Goal: Information Seeking & Learning: Learn about a topic

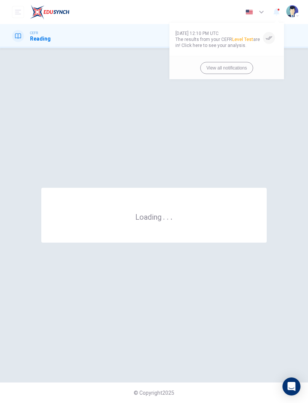
click at [279, 11] on div at bounding box center [154, 201] width 308 height 403
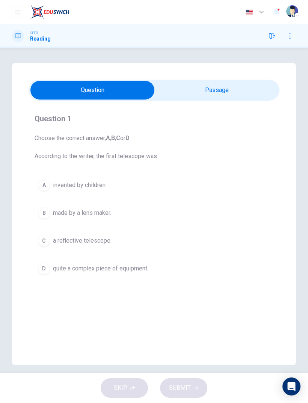
click at [217, 92] on input "checkbox" at bounding box center [92, 90] width 376 height 19
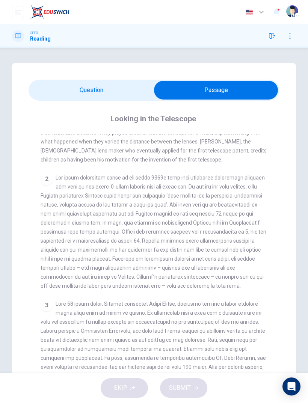
scroll to position [168, 0]
click at [113, 99] on input "checkbox" at bounding box center [216, 90] width 376 height 19
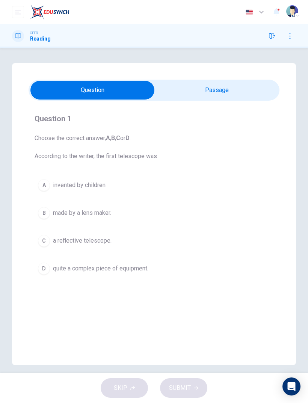
click at [250, 92] on input "checkbox" at bounding box center [92, 90] width 376 height 19
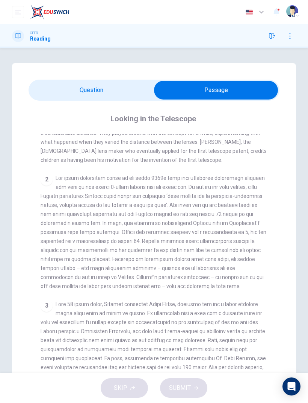
click at [124, 87] on input "checkbox" at bounding box center [216, 90] width 376 height 19
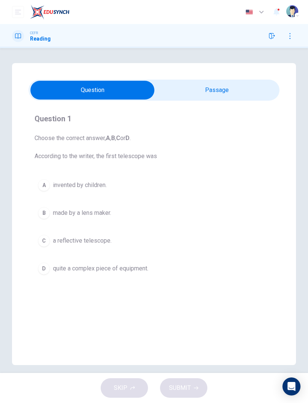
click at [254, 91] on input "checkbox" at bounding box center [92, 90] width 376 height 19
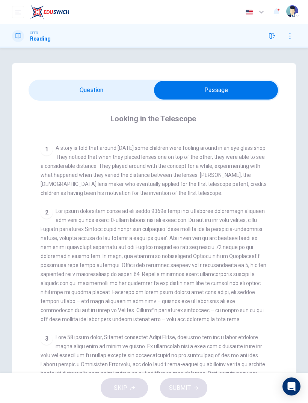
scroll to position [136, 0]
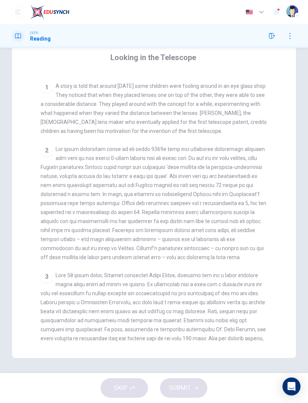
click at [273, 208] on div "CLICK TO ZOOM Click to Zoom 1 A story is told that around 400 years ago some ch…" at bounding box center [159, 207] width 237 height 269
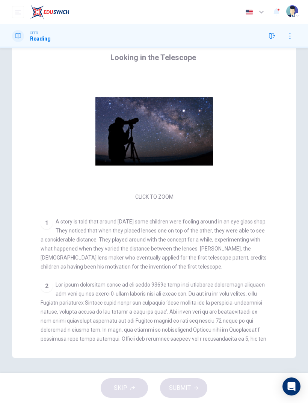
scroll to position [0, 0]
click at [39, 44] on div "CEFR Reading" at bounding box center [154, 36] width 308 height 24
click at [34, 40] on h1 "Reading" at bounding box center [40, 39] width 21 height 6
click at [275, 63] on div "Looking in the Telescope" at bounding box center [159, 57] width 237 height 12
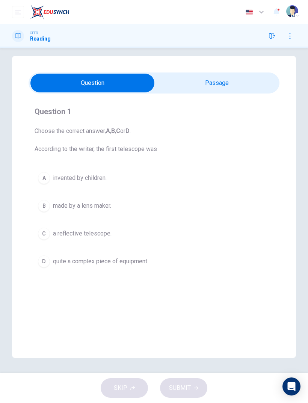
scroll to position [7, 0]
click at [48, 186] on button "A invented by children." at bounding box center [154, 178] width 239 height 19
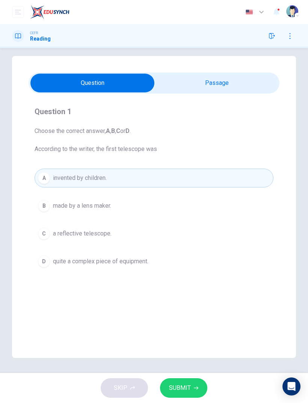
click at [191, 393] on button "SUBMIT" at bounding box center [183, 388] width 47 height 20
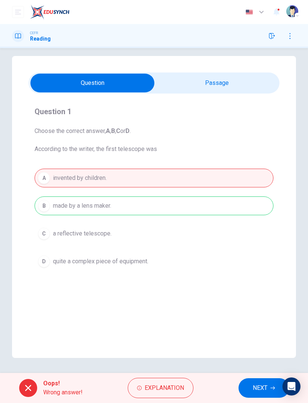
click at [183, 385] on span "Explanation" at bounding box center [164, 388] width 39 height 11
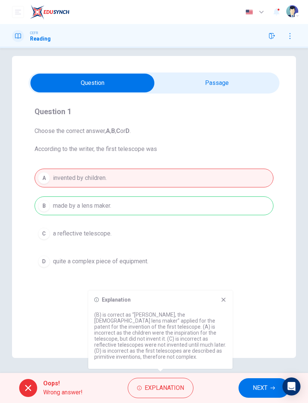
click at [227, 303] on div "Explanation (B) is correct as “Hans Lippershey, the Dutch lens maker” applied f…" at bounding box center [160, 330] width 144 height 78
click at [226, 303] on icon at bounding box center [224, 300] width 6 height 6
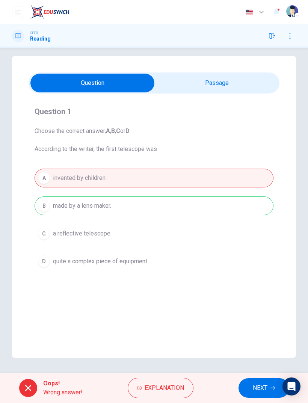
click at [258, 390] on span "NEXT" at bounding box center [260, 388] width 15 height 11
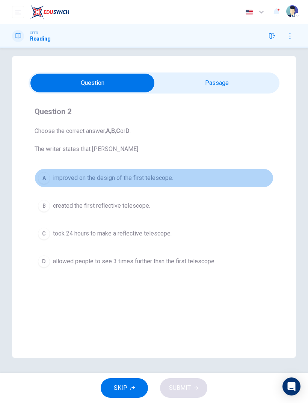
click at [40, 179] on div "A" at bounding box center [44, 178] width 12 height 12
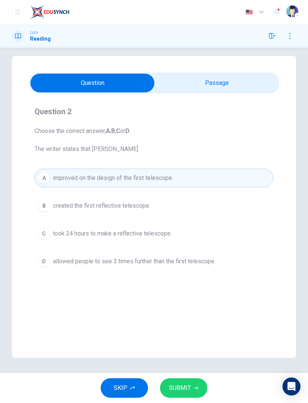
click at [203, 389] on button "SUBMIT" at bounding box center [183, 388] width 47 height 20
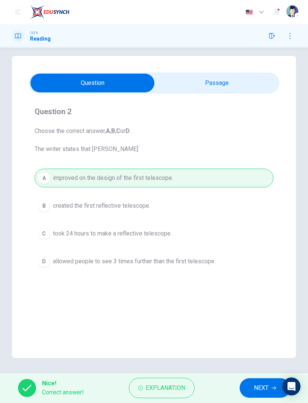
click at [265, 387] on span "NEXT" at bounding box center [261, 388] width 15 height 11
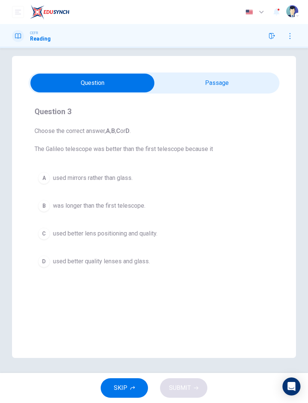
click at [261, 89] on input "checkbox" at bounding box center [92, 83] width 376 height 19
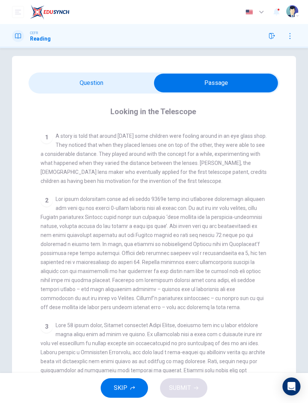
scroll to position [144, 0]
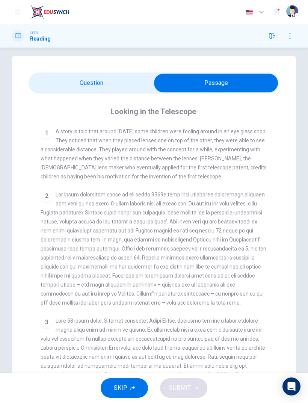
click at [79, 84] on input "checkbox" at bounding box center [216, 83] width 376 height 19
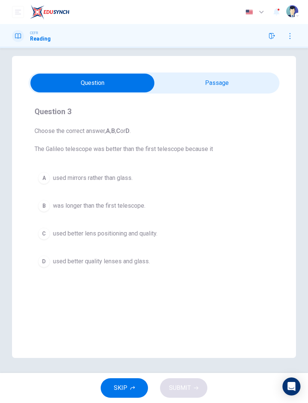
click at [138, 231] on span "used better lens positioning and quality." at bounding box center [105, 233] width 104 height 9
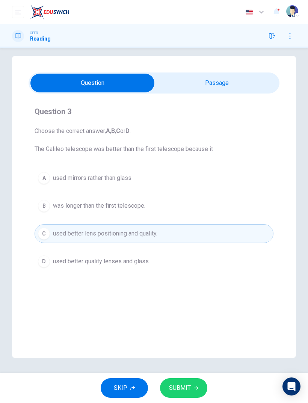
click at [202, 392] on button "SUBMIT" at bounding box center [183, 388] width 47 height 20
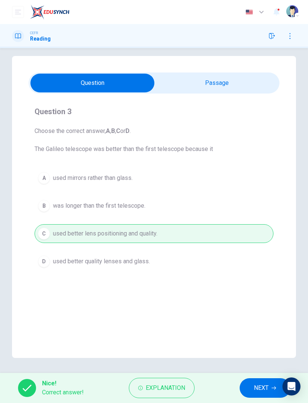
click at [268, 387] on span "NEXT" at bounding box center [261, 388] width 15 height 11
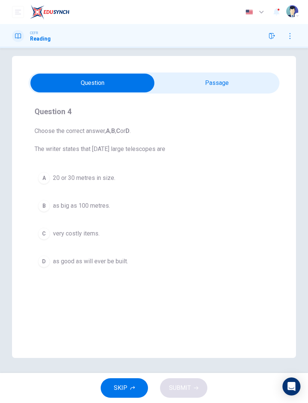
click at [240, 80] on input "checkbox" at bounding box center [92, 83] width 376 height 19
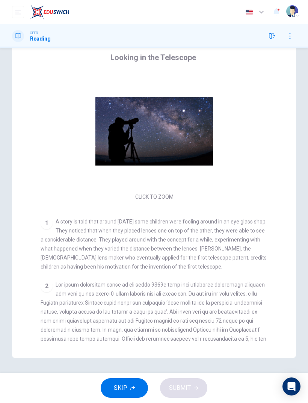
scroll to position [-5, 0]
checkbox input "false"
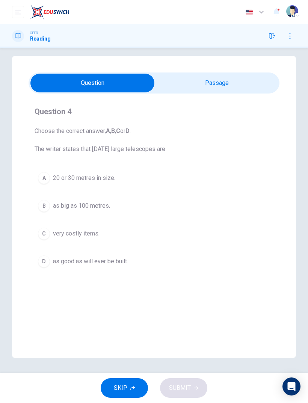
click at [39, 179] on div "A" at bounding box center [44, 178] width 12 height 12
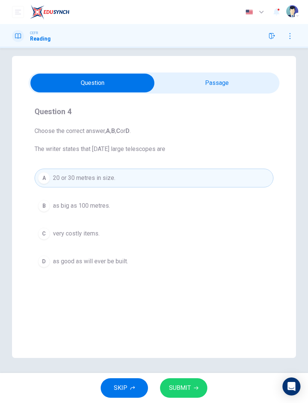
click at [193, 391] on button "SUBMIT" at bounding box center [183, 388] width 47 height 20
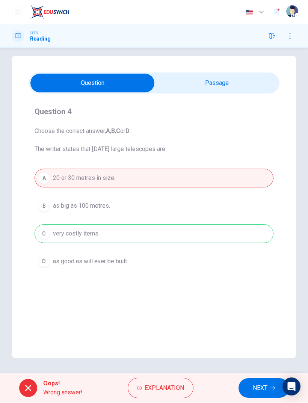
click at [263, 388] on span "NEXT" at bounding box center [260, 388] width 15 height 11
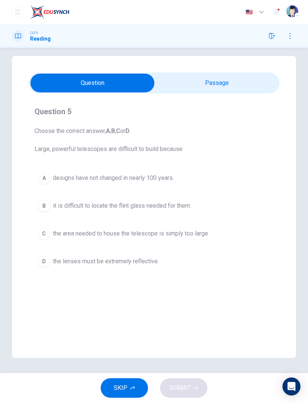
click at [50, 11] on img at bounding box center [49, 12] width 39 height 15
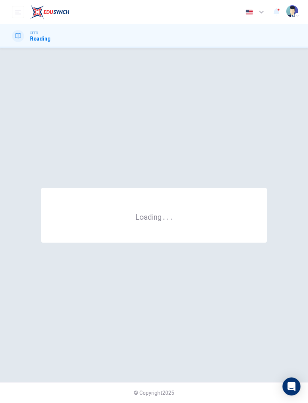
scroll to position [0, 0]
click at [42, 11] on img at bounding box center [49, 12] width 39 height 15
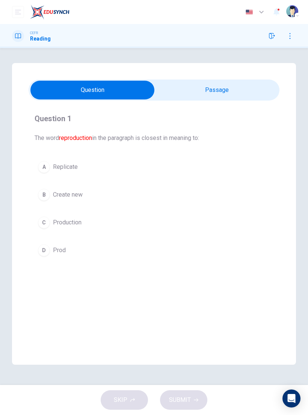
click at [209, 60] on div "Question 1 The word reproduction in the paragraph is closest in meaning to: A R…" at bounding box center [154, 216] width 308 height 337
click at [231, 54] on div "Question 1 The word reproduction in the paragraph is closest in meaning to: A R…" at bounding box center [154, 216] width 308 height 337
click at [41, 16] on img at bounding box center [49, 12] width 39 height 15
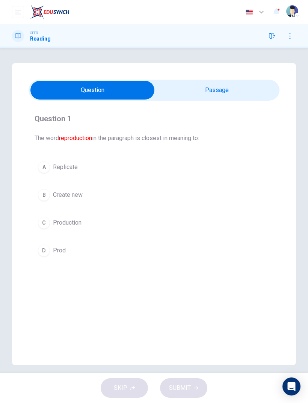
click at [216, 42] on div "CEFR Reading" at bounding box center [154, 36] width 308 height 12
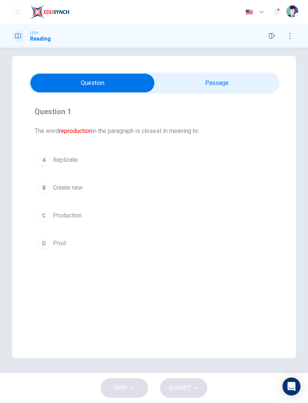
scroll to position [7, 0]
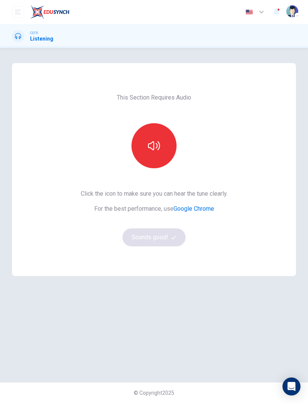
click at [157, 148] on icon "button" at bounding box center [154, 146] width 12 height 12
click at [170, 238] on button "Sounds good!" at bounding box center [153, 237] width 63 height 18
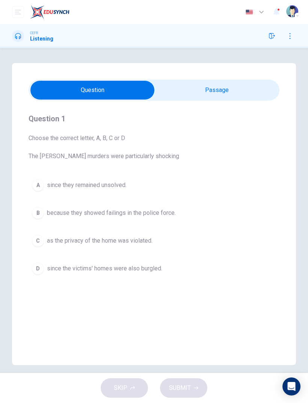
click at [240, 85] on input "checkbox" at bounding box center [92, 90] width 376 height 19
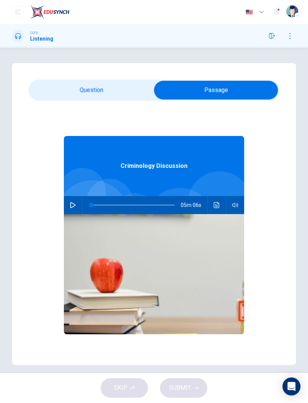
click at [118, 94] on input "checkbox" at bounding box center [216, 90] width 376 height 19
checkbox input "false"
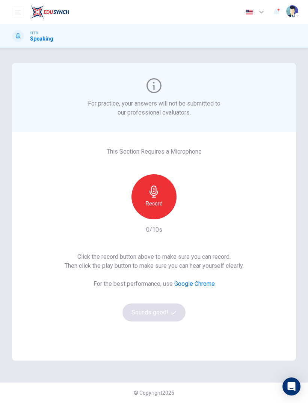
click at [165, 201] on div "Record" at bounding box center [153, 196] width 45 height 45
click at [147, 204] on div "Stop" at bounding box center [153, 196] width 45 height 45
click at [170, 309] on button "Sounds good!" at bounding box center [153, 313] width 63 height 18
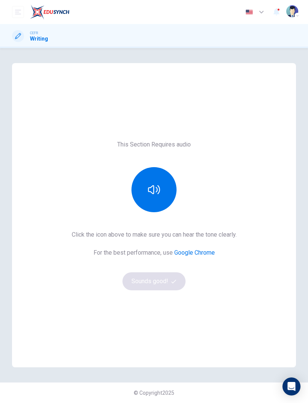
click at [154, 181] on button "button" at bounding box center [153, 189] width 45 height 45
click at [172, 281] on icon "button" at bounding box center [173, 281] width 5 height 5
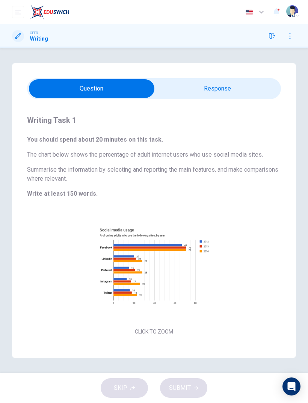
click at [171, 277] on button "Click to Zoom" at bounding box center [153, 272] width 65 height 18
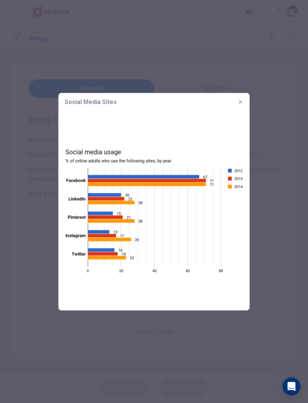
click at [240, 99] on icon "button" at bounding box center [241, 102] width 6 height 6
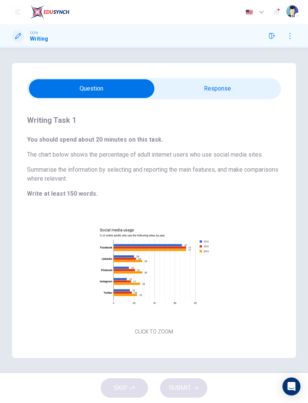
click at [239, 206] on div "Writing Task 1 You should spend about 20 minutes on this task. The chart below …" at bounding box center [154, 225] width 284 height 253
